Goal: Task Accomplishment & Management: Manage account settings

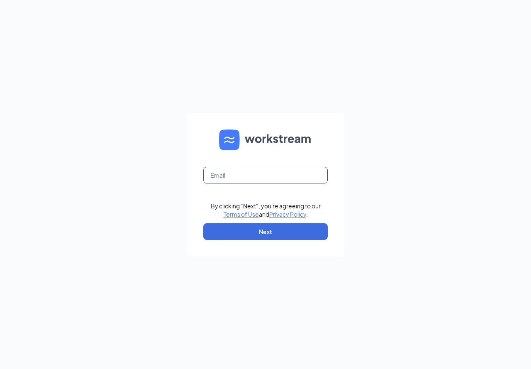
click at [279, 172] on input "text" at bounding box center [265, 175] width 124 height 17
click at [279, 176] on input "text" at bounding box center [265, 175] width 124 height 17
type input "[PERSON_NAME][EMAIL_ADDRESS][DOMAIN_NAME]"
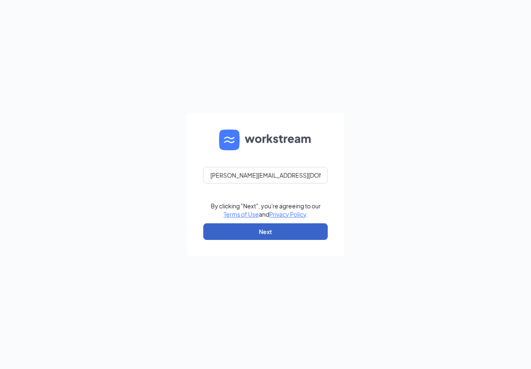
click at [282, 224] on button "Next" at bounding box center [265, 231] width 124 height 17
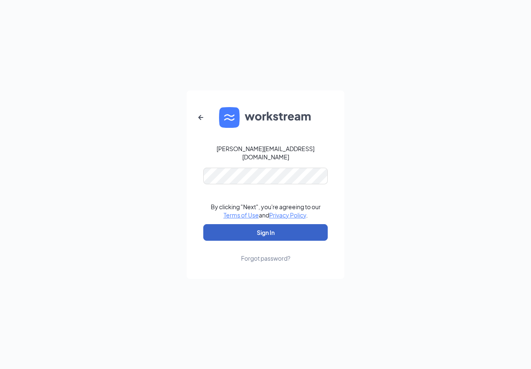
click at [227, 231] on button "Sign In" at bounding box center [265, 232] width 124 height 17
click at [259, 229] on button "Sign In" at bounding box center [265, 232] width 124 height 17
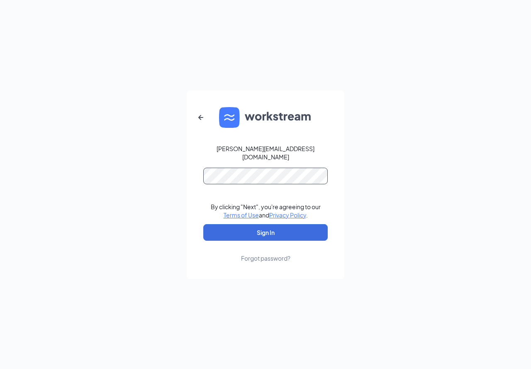
click at [203, 224] on button "Sign In" at bounding box center [265, 232] width 124 height 17
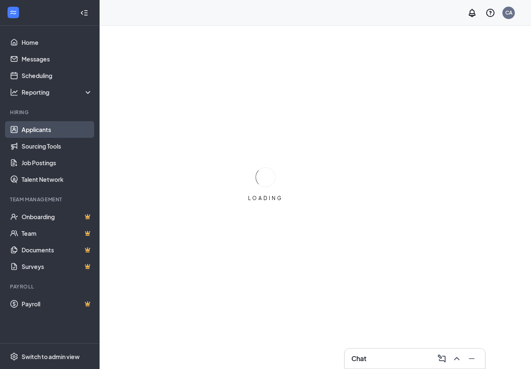
click at [38, 125] on link "Applicants" at bounding box center [57, 129] width 71 height 17
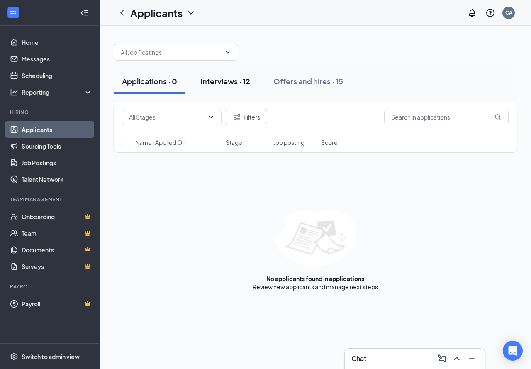
click at [232, 80] on div "Interviews · 12" at bounding box center [225, 81] width 50 height 10
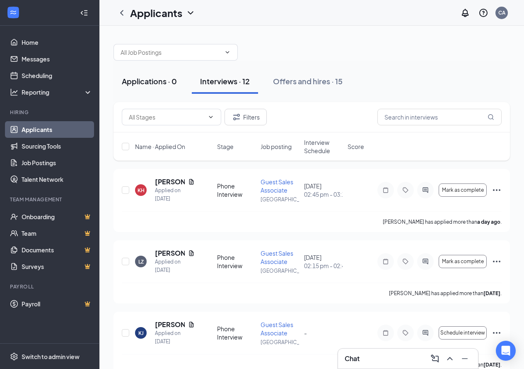
click at [153, 80] on div "Applications · 0" at bounding box center [149, 81] width 55 height 10
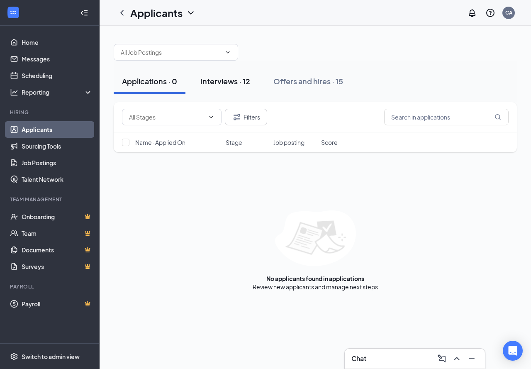
click at [243, 78] on div "Interviews · 12" at bounding box center [225, 81] width 50 height 10
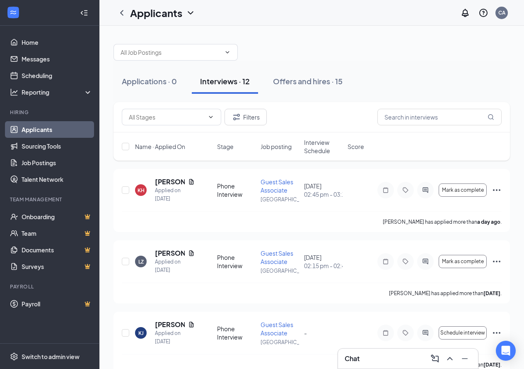
click at [241, 84] on div "Interviews · 12" at bounding box center [225, 81] width 50 height 10
click at [160, 74] on button "Applications · 0" at bounding box center [150, 81] width 72 height 25
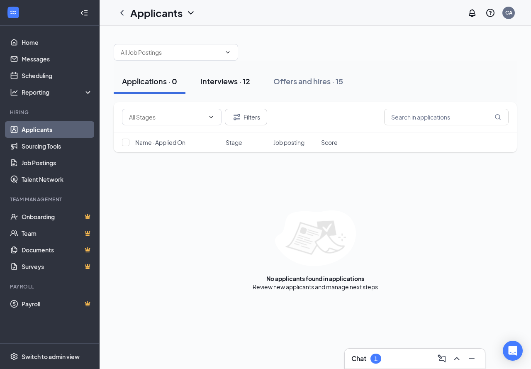
click at [234, 77] on div "Interviews · 12" at bounding box center [225, 81] width 50 height 10
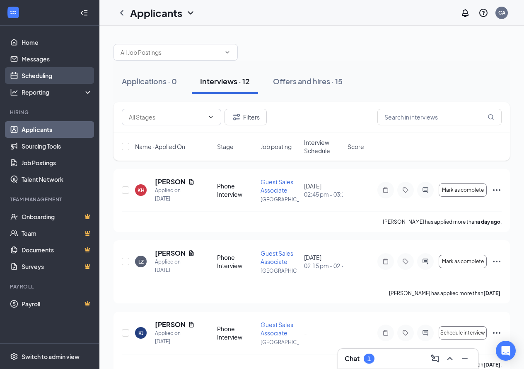
click at [48, 78] on link "Scheduling" at bounding box center [57, 75] width 71 height 17
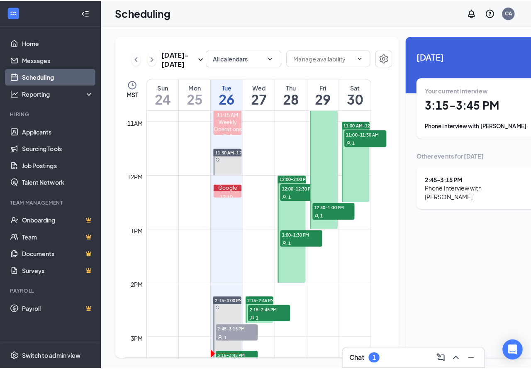
scroll to position [739, 0]
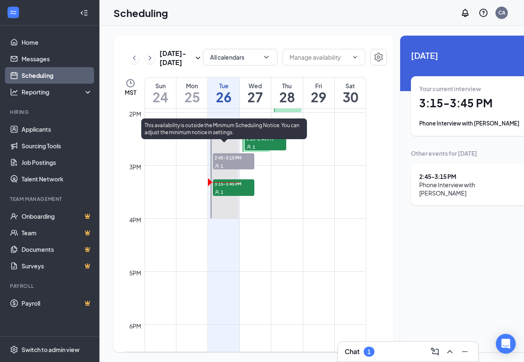
click at [244, 196] on div "3:15-3:45 PM 1" at bounding box center [233, 187] width 41 height 17
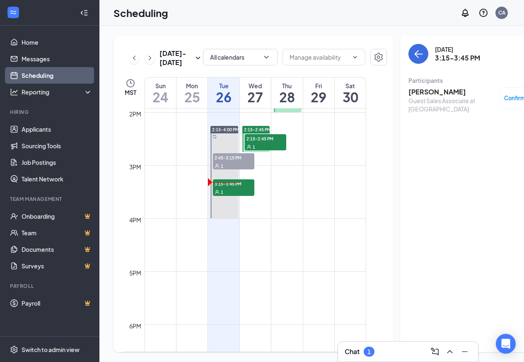
click at [429, 90] on h3 "[PERSON_NAME]" at bounding box center [452, 91] width 87 height 9
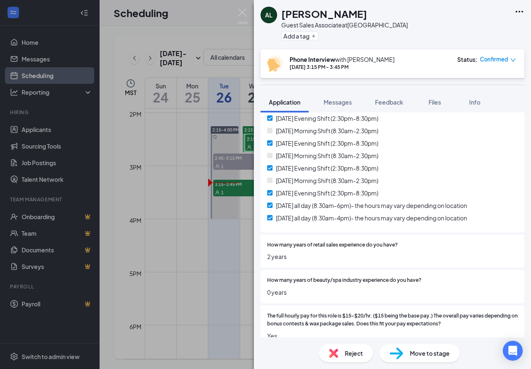
scroll to position [290, 0]
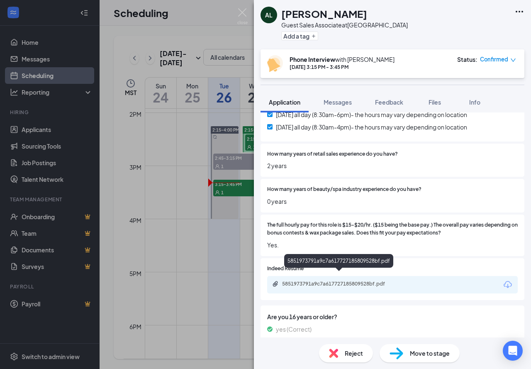
click at [322, 280] on div "5851973791a9c7a617727185809528bf.pdf" at bounding box center [340, 283] width 116 height 7
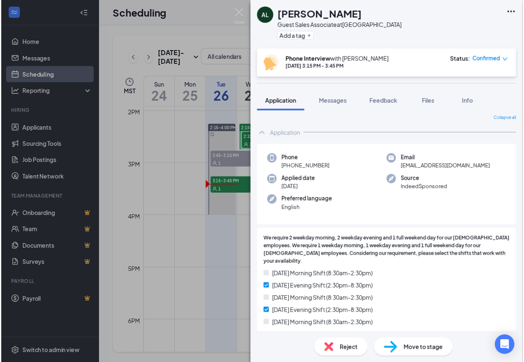
scroll to position [0, 0]
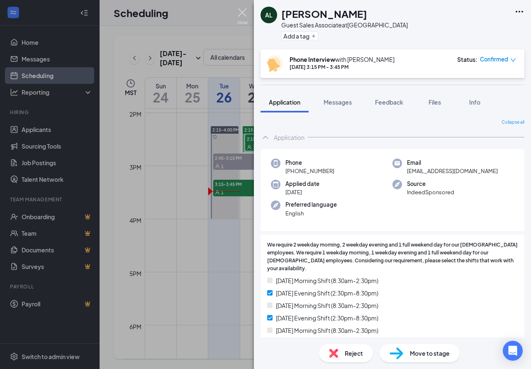
click at [238, 12] on img at bounding box center [242, 16] width 10 height 16
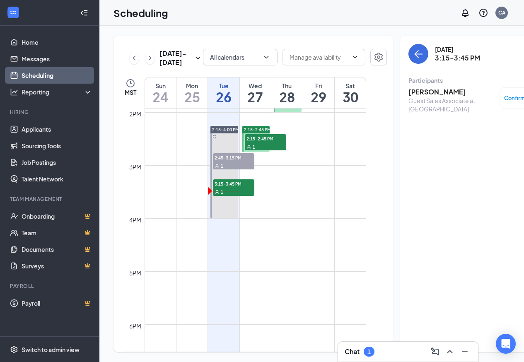
click at [393, 349] on div "Chat 1" at bounding box center [408, 351] width 127 height 13
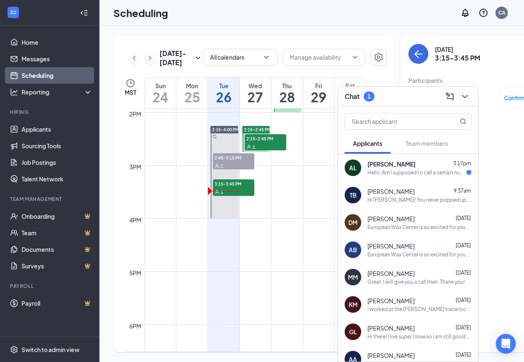
click at [395, 176] on div "Hello, Am I supposed to call a certain number for the interview or will I be ge…" at bounding box center [417, 172] width 99 height 7
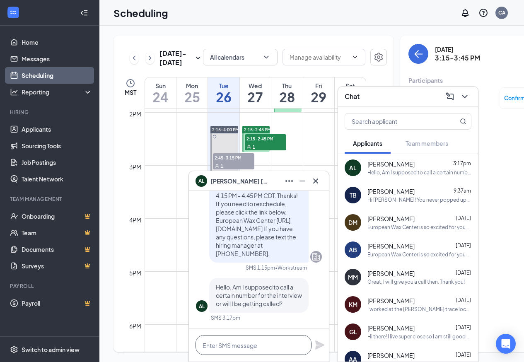
click at [244, 346] on textarea at bounding box center [254, 345] width 116 height 20
click at [211, 346] on textarea "Hi! I called three times" at bounding box center [254, 345] width 116 height 20
click at [281, 348] on textarea "Hi! I've called three times" at bounding box center [254, 345] width 116 height 20
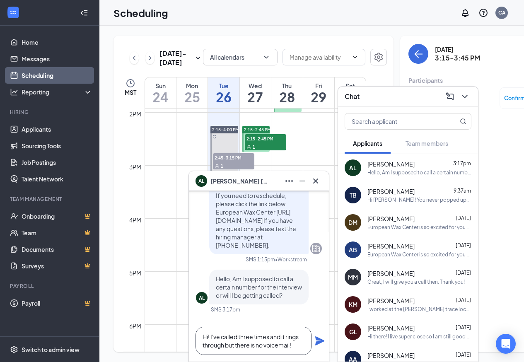
type textarea "Hi! I've called three times and it rings through but there is no voicemail!"
click at [320, 341] on icon "Plane" at bounding box center [319, 341] width 9 height 9
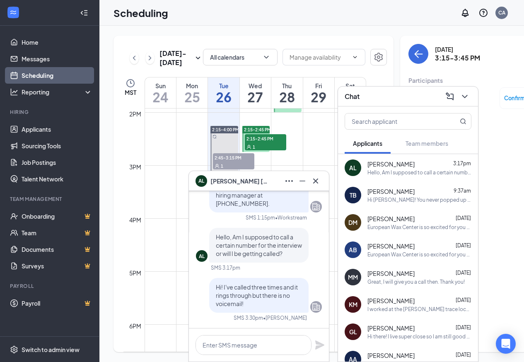
scroll to position [0, 0]
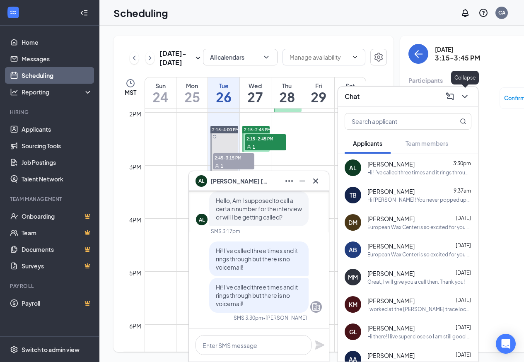
click at [463, 97] on icon "ChevronDown" at bounding box center [465, 97] width 10 height 10
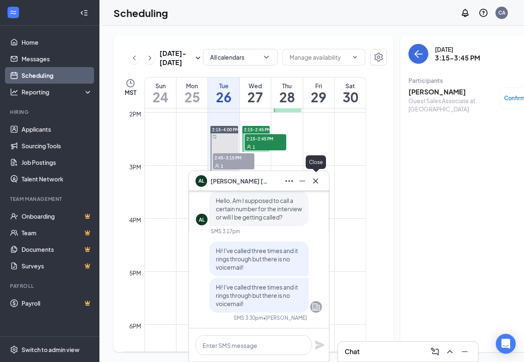
click at [314, 182] on icon "Cross" at bounding box center [316, 181] width 10 height 10
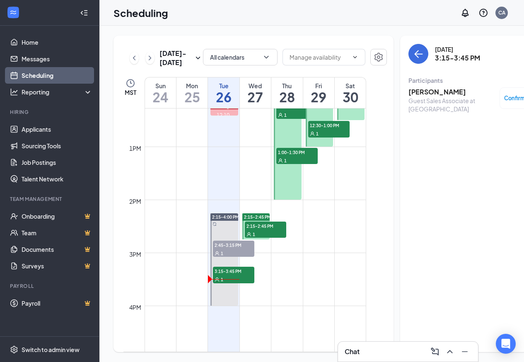
scroll to position [656, 0]
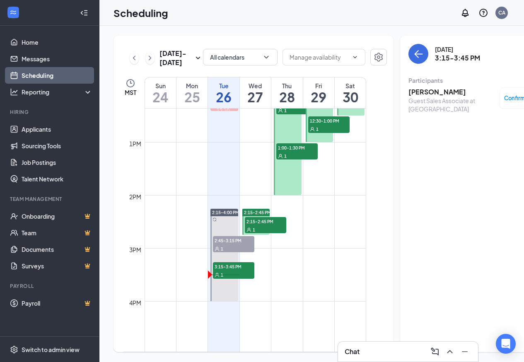
click at [262, 226] on span "2:15-2:45 PM" at bounding box center [265, 221] width 41 height 8
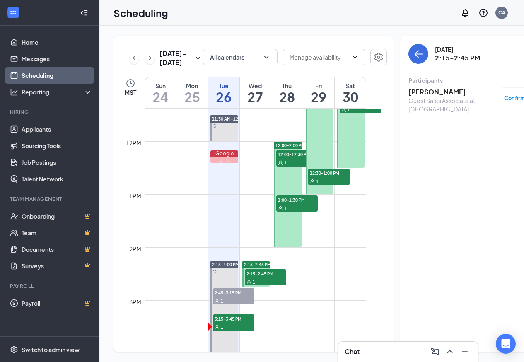
scroll to position [532, 0]
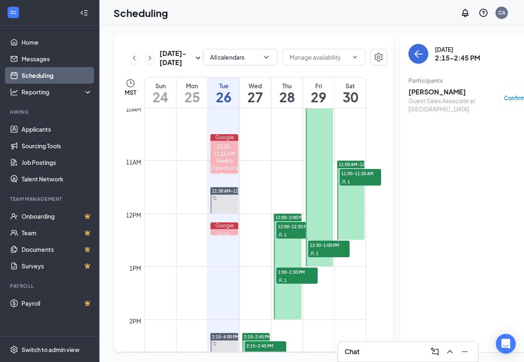
click at [290, 230] on span "12:00-12:30 PM" at bounding box center [296, 226] width 41 height 8
click at [289, 284] on div "1" at bounding box center [296, 280] width 41 height 8
click at [392, 345] on div "Chat 1" at bounding box center [408, 352] width 140 height 20
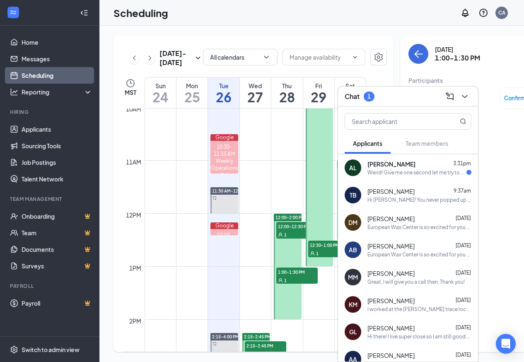
click at [404, 173] on div "Weird! Give me one second let me try to fix it" at bounding box center [417, 172] width 99 height 7
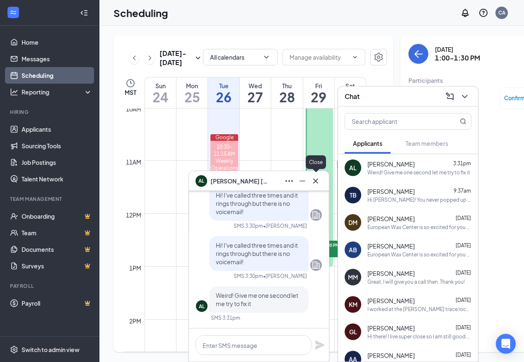
click at [315, 177] on icon "Cross" at bounding box center [316, 181] width 10 height 10
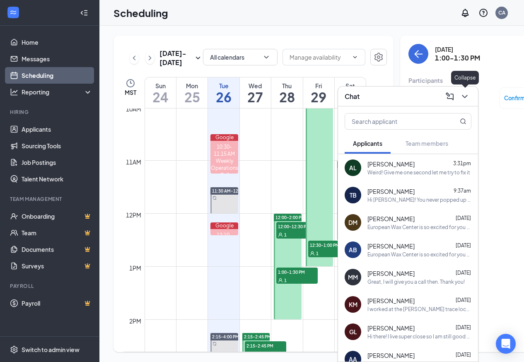
click at [466, 101] on icon "ChevronDown" at bounding box center [465, 97] width 10 height 10
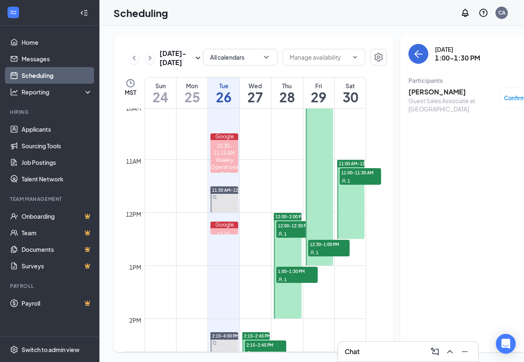
scroll to position [532, 0]
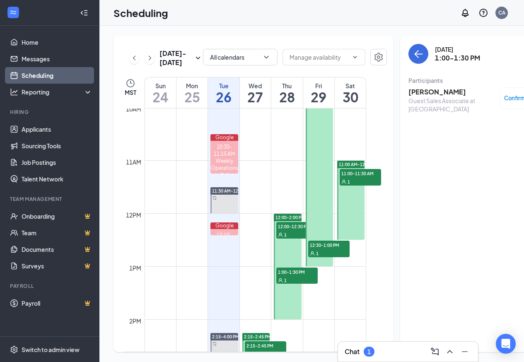
click at [374, 349] on div "1" at bounding box center [369, 352] width 11 height 10
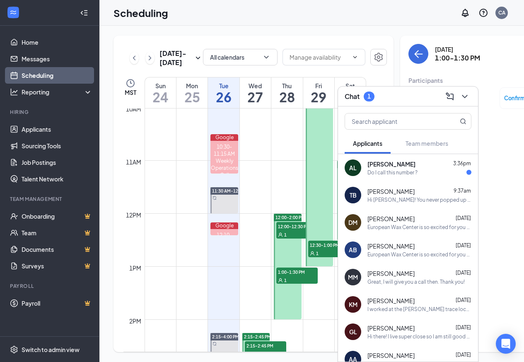
click at [415, 166] on div "[PERSON_NAME] 3:36pm" at bounding box center [420, 164] width 104 height 8
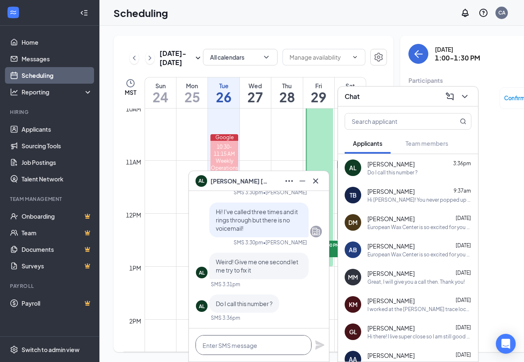
click at [234, 342] on textarea at bounding box center [254, 345] width 116 height 20
type textarea "3034640600"
click at [317, 347] on icon "Plane" at bounding box center [319, 345] width 9 height 9
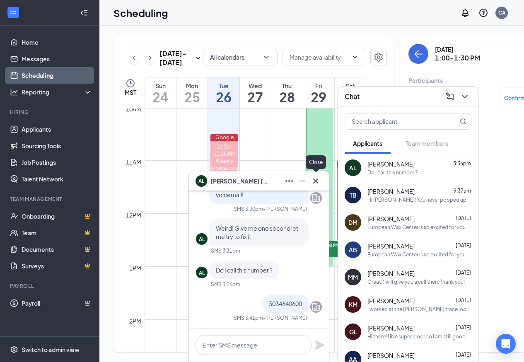
click at [316, 180] on icon "Cross" at bounding box center [316, 181] width 10 height 10
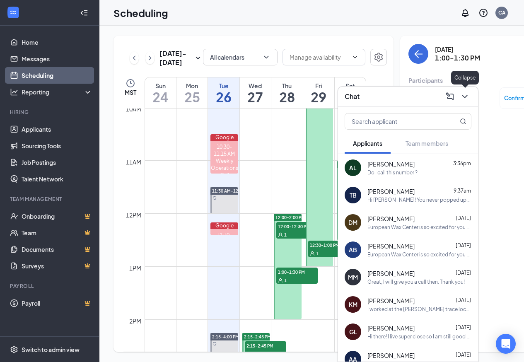
click at [465, 97] on icon "ChevronDown" at bounding box center [464, 96] width 5 height 3
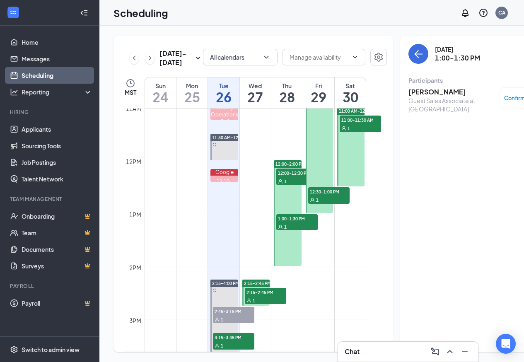
scroll to position [656, 0]
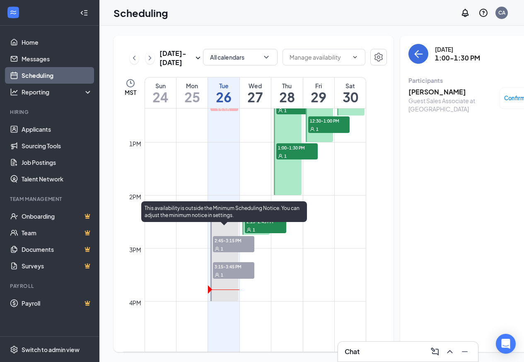
click at [222, 271] on span "3:15-3:45 PM" at bounding box center [233, 266] width 41 height 8
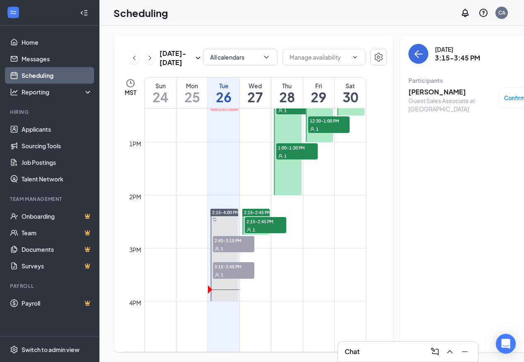
click at [431, 91] on h3 "[PERSON_NAME]" at bounding box center [452, 91] width 87 height 9
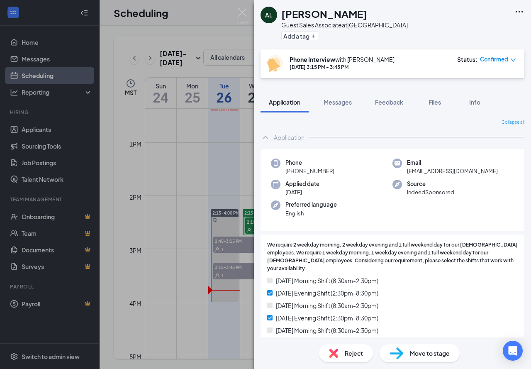
click at [340, 347] on div "Reject" at bounding box center [346, 353] width 54 height 18
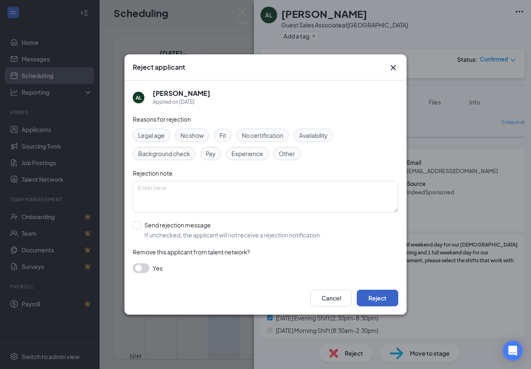
click at [376, 297] on button "Reject" at bounding box center [377, 297] width 41 height 17
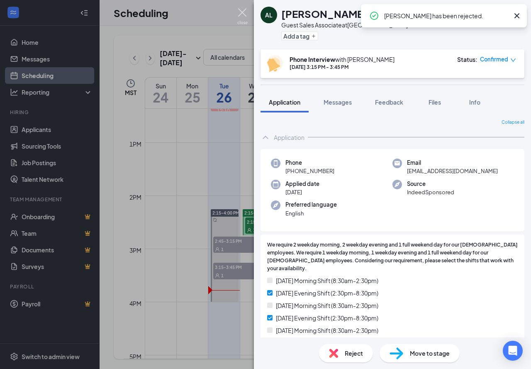
click at [245, 11] on img at bounding box center [242, 16] width 10 height 16
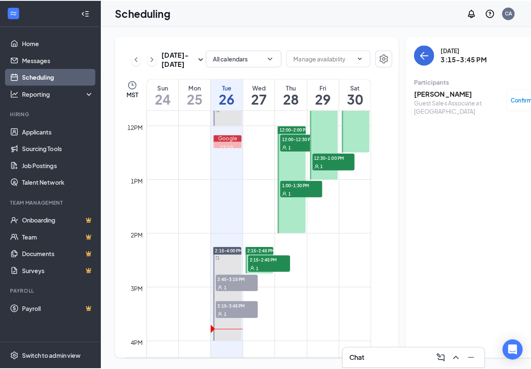
scroll to position [573, 0]
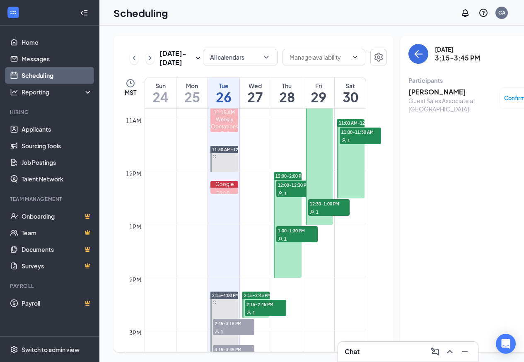
click at [263, 317] on div "1" at bounding box center [265, 312] width 41 height 8
click at [424, 89] on h3 "[PERSON_NAME]" at bounding box center [452, 91] width 87 height 9
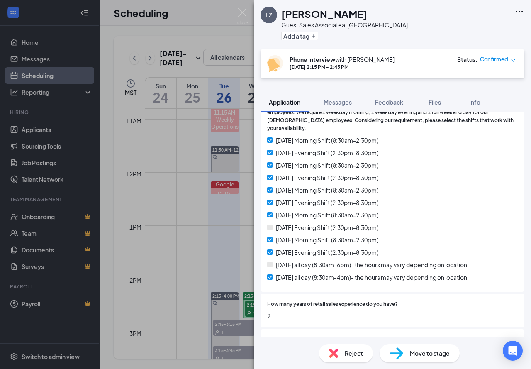
scroll to position [137, 0]
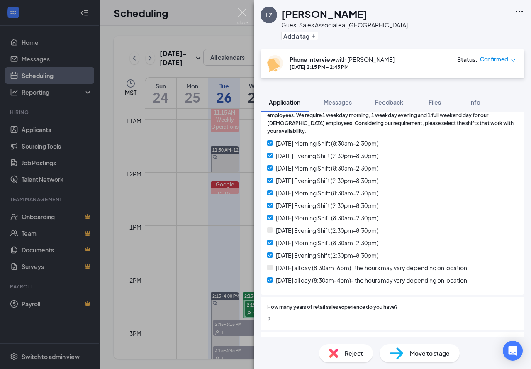
click at [242, 13] on img at bounding box center [242, 16] width 10 height 16
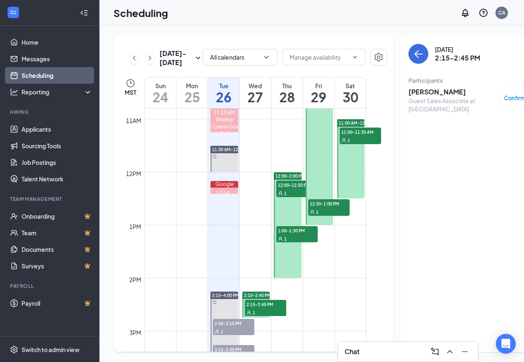
click at [290, 189] on span "12:00-12:30 PM" at bounding box center [296, 185] width 41 height 8
click at [300, 243] on div "1" at bounding box center [296, 239] width 41 height 8
click at [58, 128] on link "Applicants" at bounding box center [57, 129] width 71 height 17
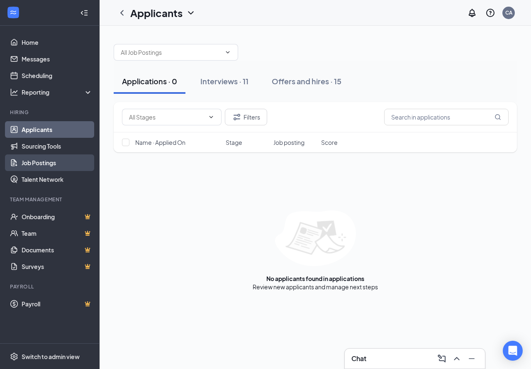
click at [52, 158] on link "Job Postings" at bounding box center [57, 162] width 71 height 17
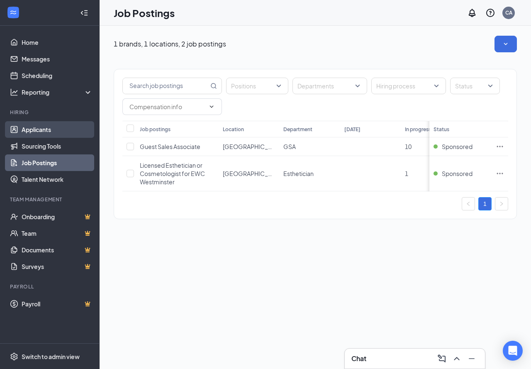
click at [45, 129] on link "Applicants" at bounding box center [57, 129] width 71 height 17
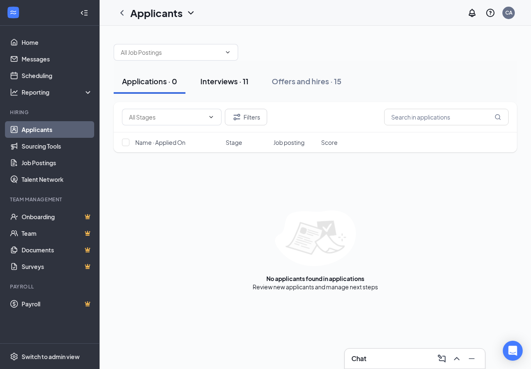
click at [233, 81] on div "Interviews · 11" at bounding box center [224, 81] width 48 height 10
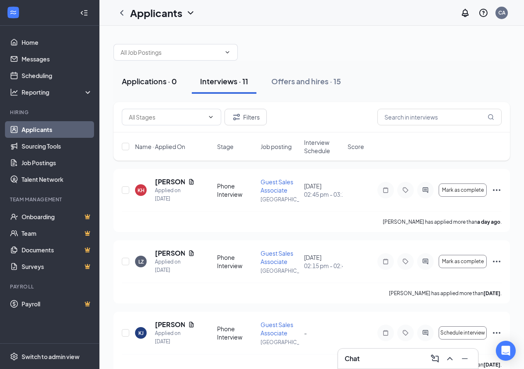
click at [160, 85] on div "Applications · 0" at bounding box center [149, 81] width 55 height 10
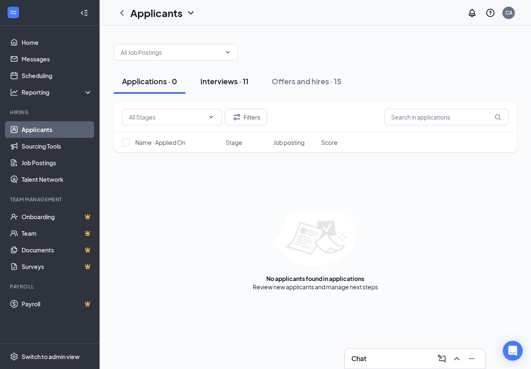
click at [202, 78] on div "Interviews · 11" at bounding box center [224, 81] width 48 height 10
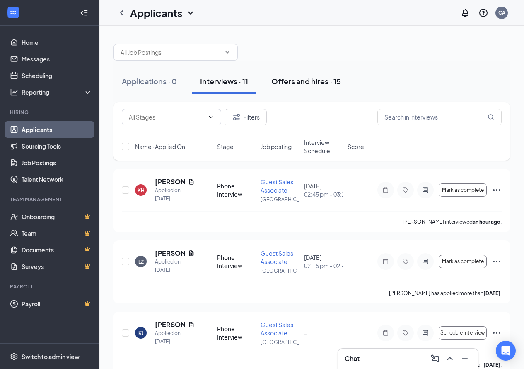
click at [327, 82] on div "Offers and hires · 15" at bounding box center [307, 81] width 70 height 10
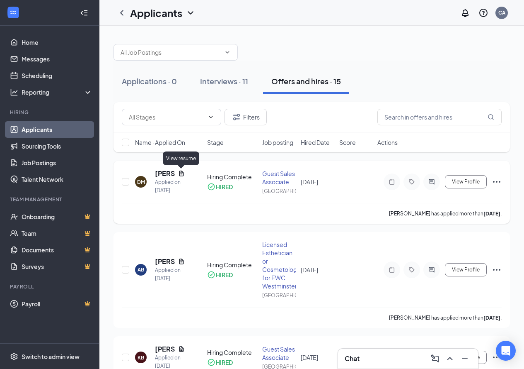
click at [182, 175] on icon "Document" at bounding box center [181, 172] width 5 height 5
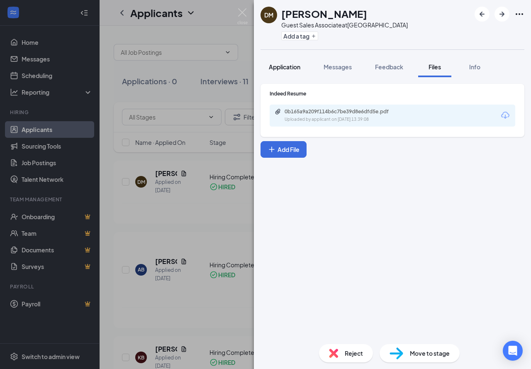
click at [281, 71] on button "Application" at bounding box center [284, 66] width 48 height 21
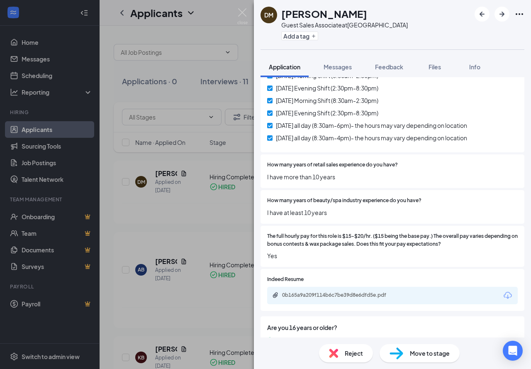
scroll to position [291, 0]
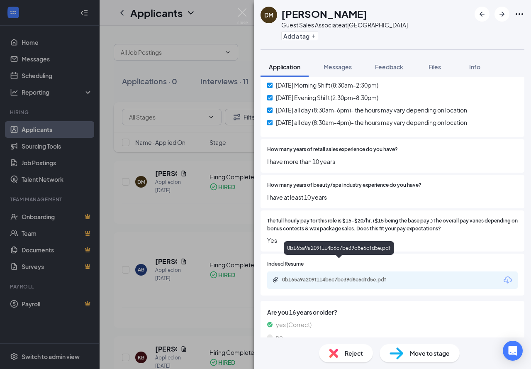
click at [325, 276] on div "0b165a9a209f114b6c7be39d8e6dfd5e.pdf" at bounding box center [340, 279] width 116 height 7
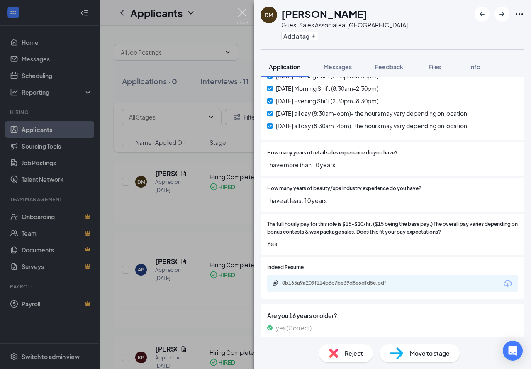
click at [242, 13] on img at bounding box center [242, 16] width 10 height 16
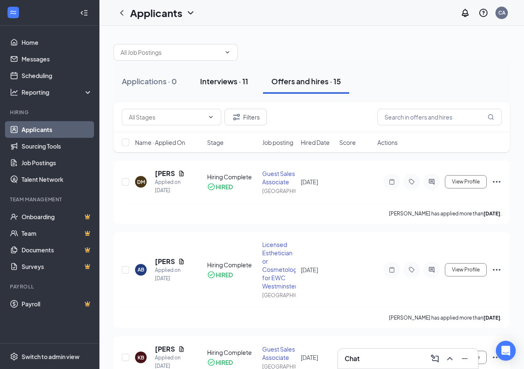
click at [228, 84] on div "Interviews · 11" at bounding box center [224, 81] width 48 height 10
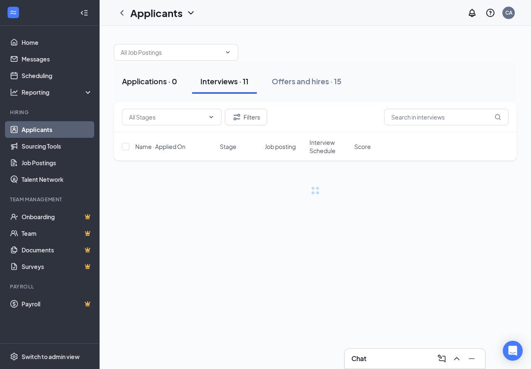
click at [182, 84] on button "Applications · 0" at bounding box center [150, 81] width 72 height 25
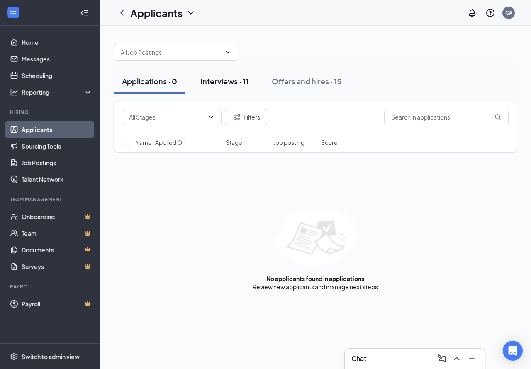
click at [205, 81] on div "Interviews · 11" at bounding box center [224, 81] width 48 height 10
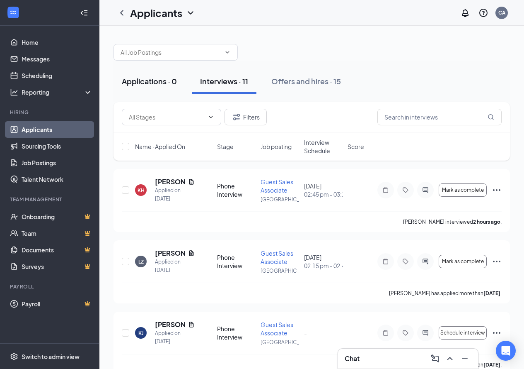
click at [137, 79] on div "Applications · 0" at bounding box center [149, 81] width 55 height 10
